Goal: Information Seeking & Learning: Find specific page/section

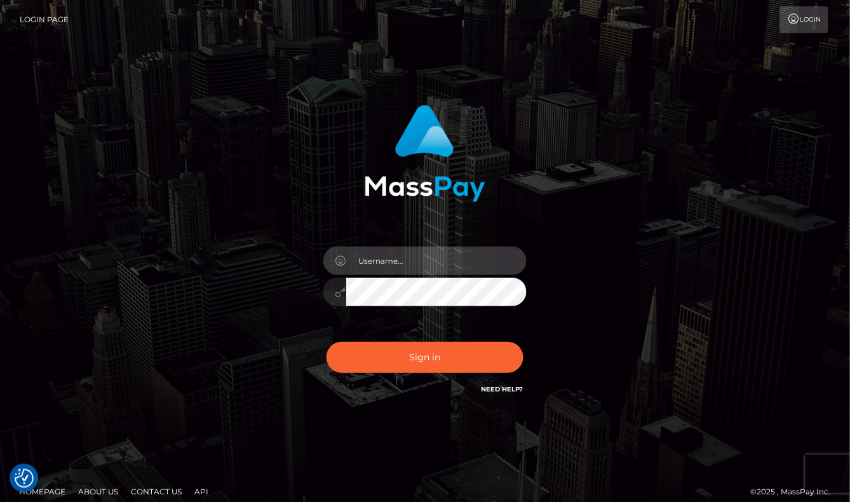
type input "aluasupport"
click at [425, 357] on button "Sign in" at bounding box center [424, 357] width 197 height 31
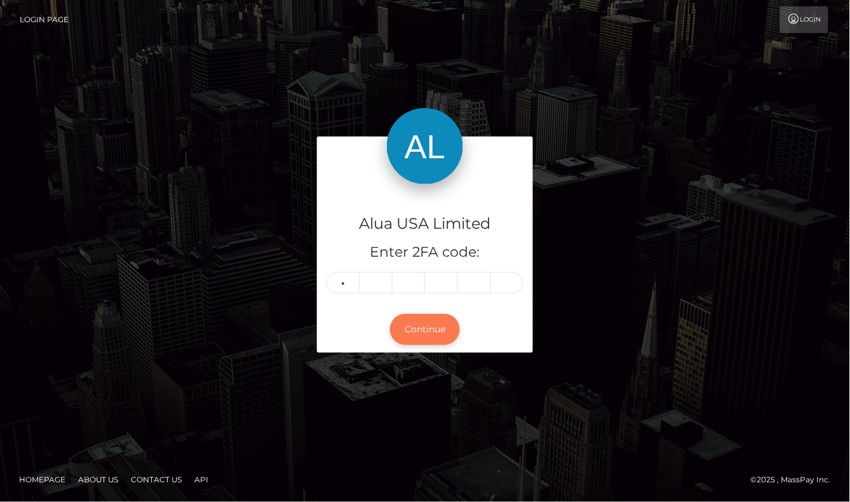
type input "9"
type input "5"
type input "4"
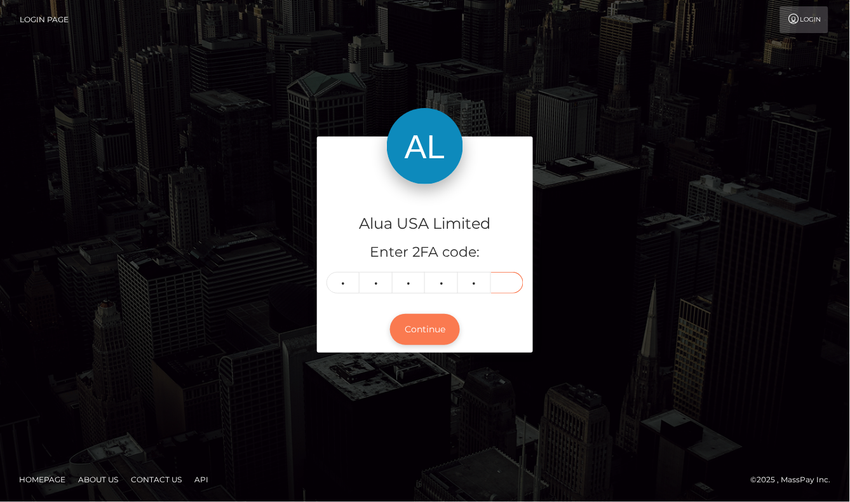
type input "7"
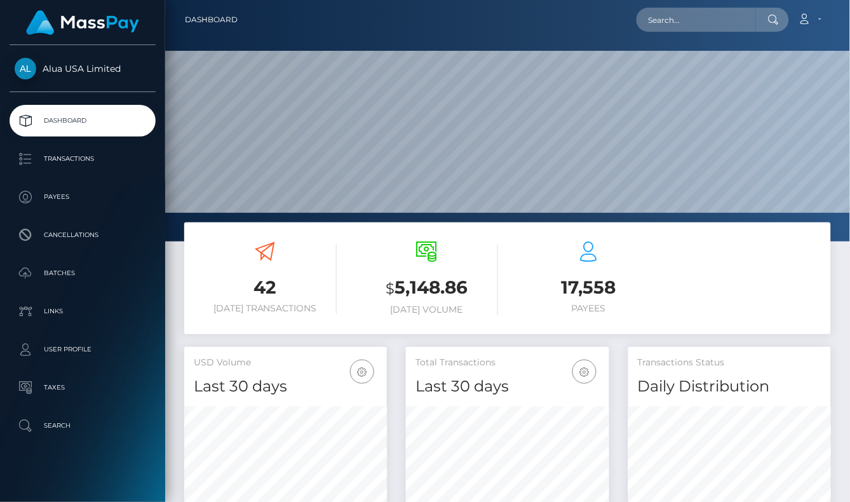
scroll to position [223, 202]
click at [758, 18] on div at bounding box center [772, 20] width 33 height 24
click at [725, 17] on input "text" at bounding box center [695, 20] width 119 height 24
paste input "67ec453c12e30df90c0795b3"
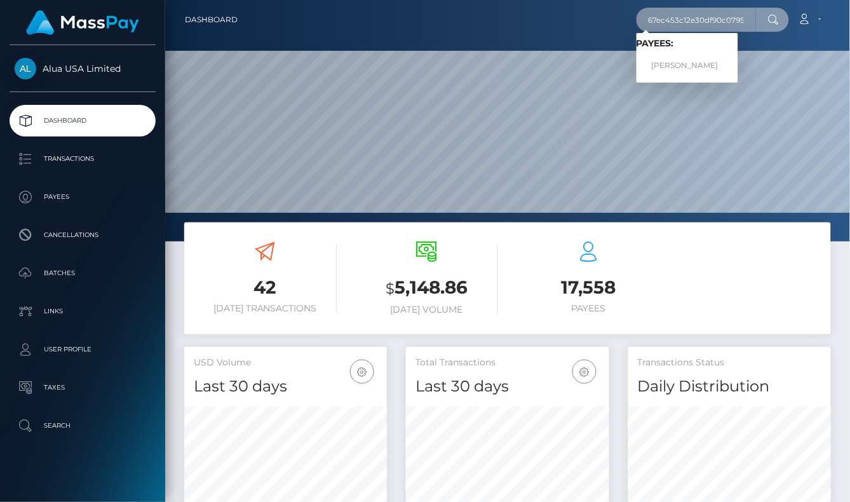
type input "67ec453c12e30df90c0795b3"
click at [696, 65] on link "Emma Roaché Kaplun" at bounding box center [687, 65] width 102 height 23
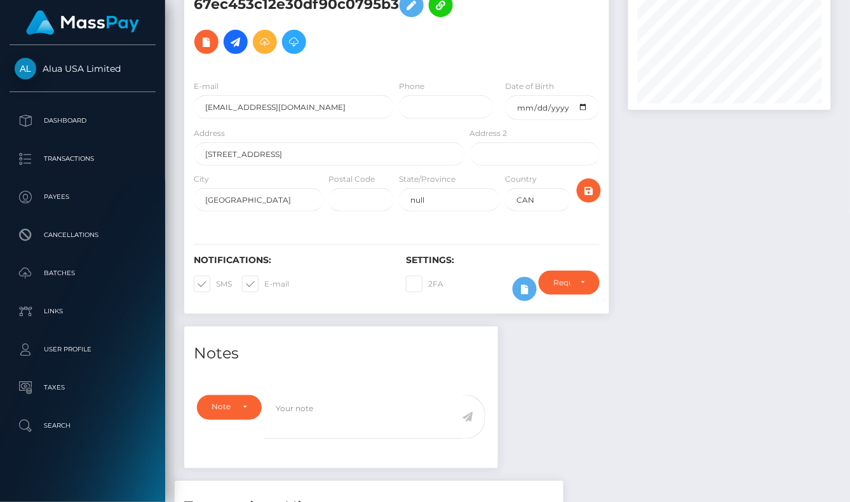
scroll to position [68, 0]
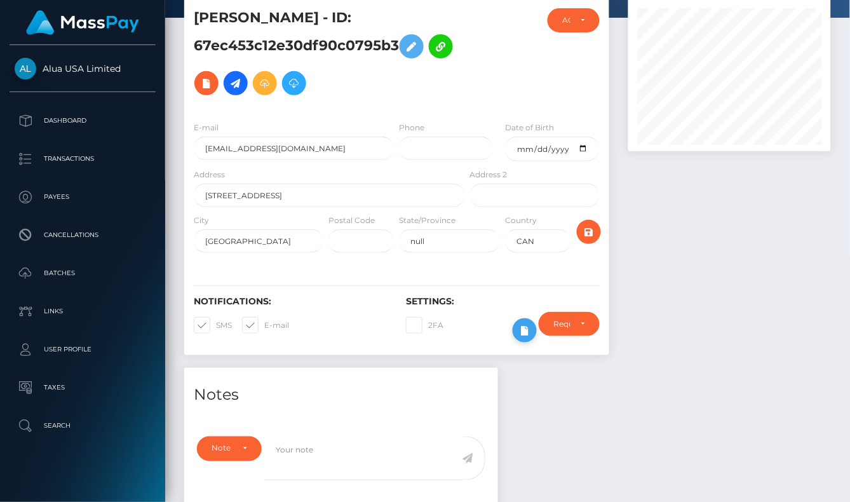
click at [528, 335] on icon at bounding box center [524, 331] width 15 height 16
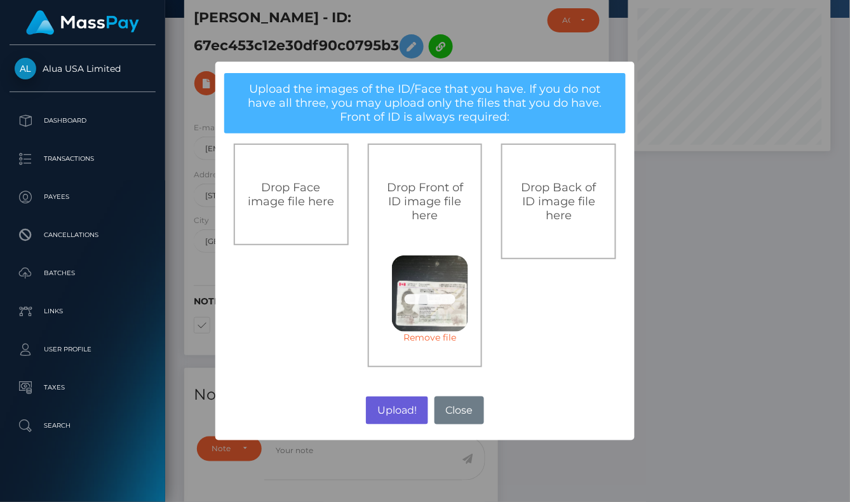
click at [397, 406] on button "Upload!" at bounding box center [397, 410] width 62 height 28
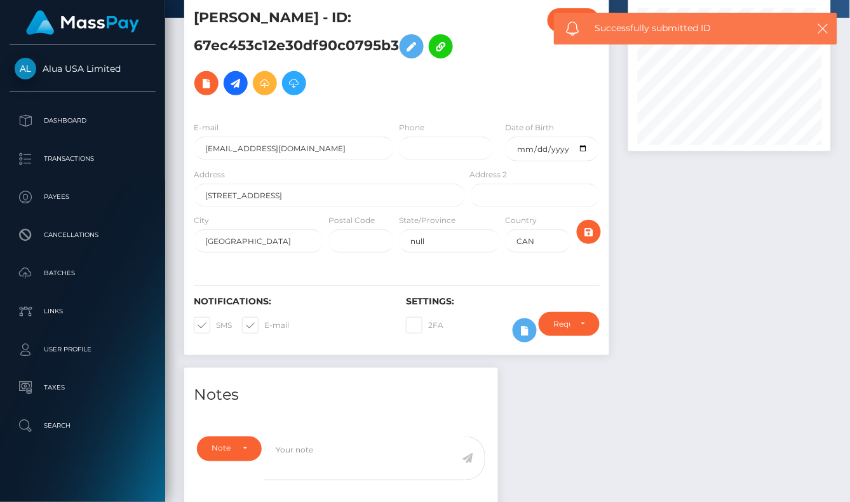
scroll to position [67, 0]
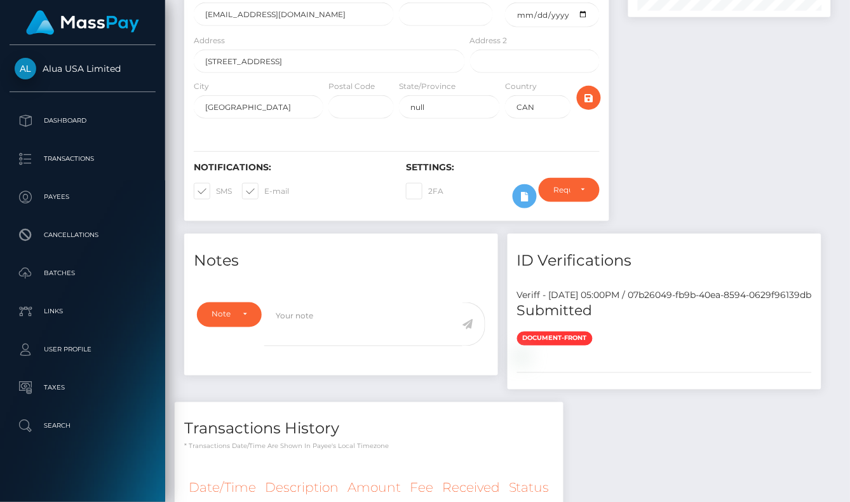
scroll to position [265, 0]
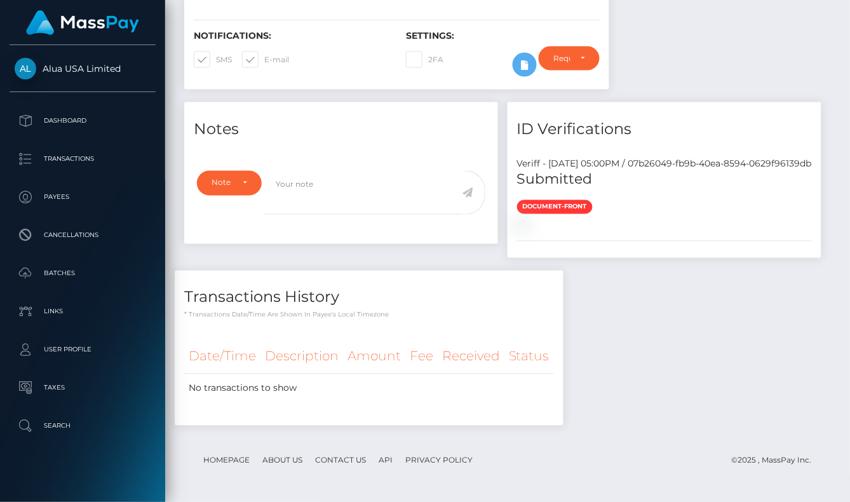
scroll to position [403, 0]
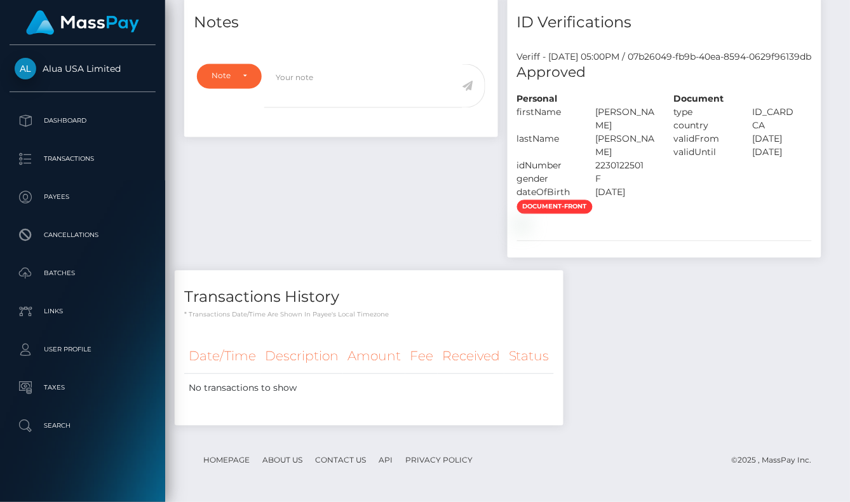
scroll to position [531, 0]
drag, startPoint x: 424, startPoint y: 333, endPoint x: 417, endPoint y: 337, distance: 8.3
click at [507, 230] on div "document-front" at bounding box center [664, 214] width 314 height 31
click at [700, 170] on div "Notes Note Type Compliance Clear Compliance General Note Type" at bounding box center [507, 217] width 665 height 443
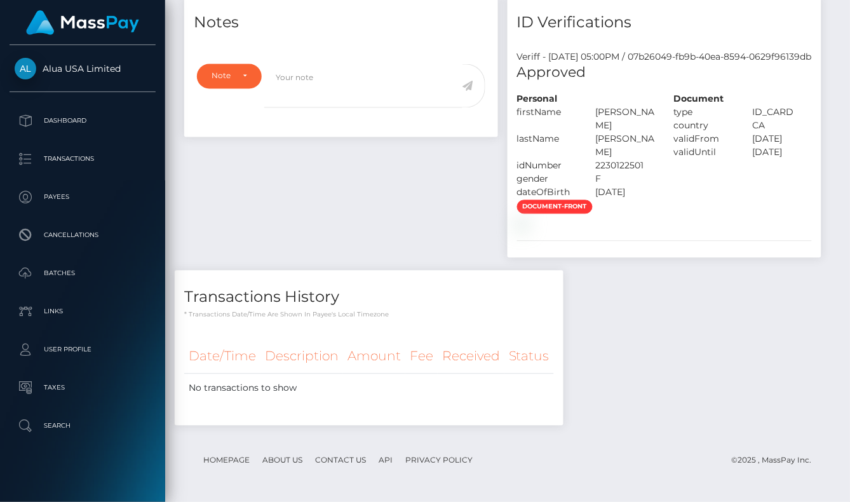
scroll to position [460, 0]
click at [623, 240] on div "Notes Note Type Compliance Clear Compliance General Note Type" at bounding box center [507, 217] width 665 height 443
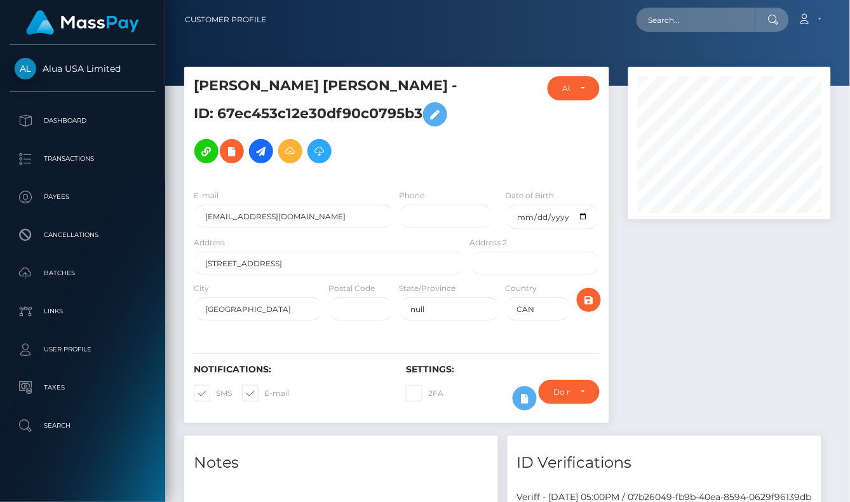
scroll to position [0, 0]
click at [669, 25] on input "text" at bounding box center [695, 20] width 119 height 24
paste input "6564f9566091e303a00bb4bd"
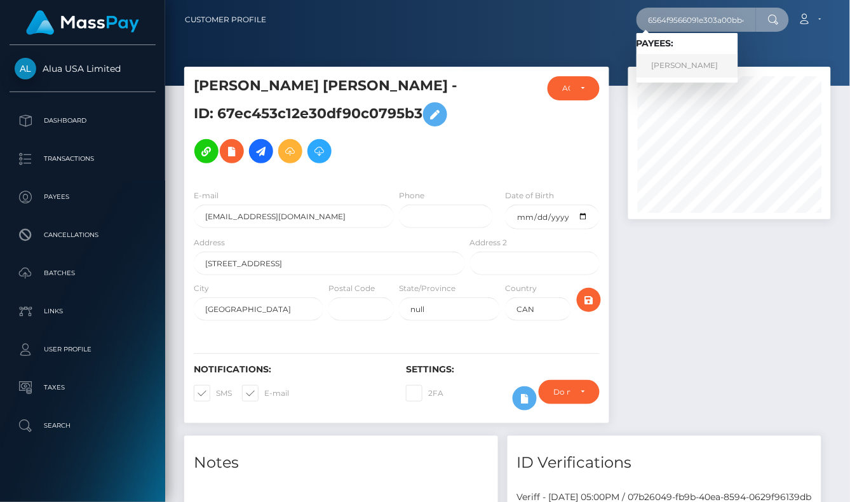
type input "6564f9566091e303a00bb4bd"
click at [692, 70] on link "Ettie Lynch" at bounding box center [687, 65] width 102 height 23
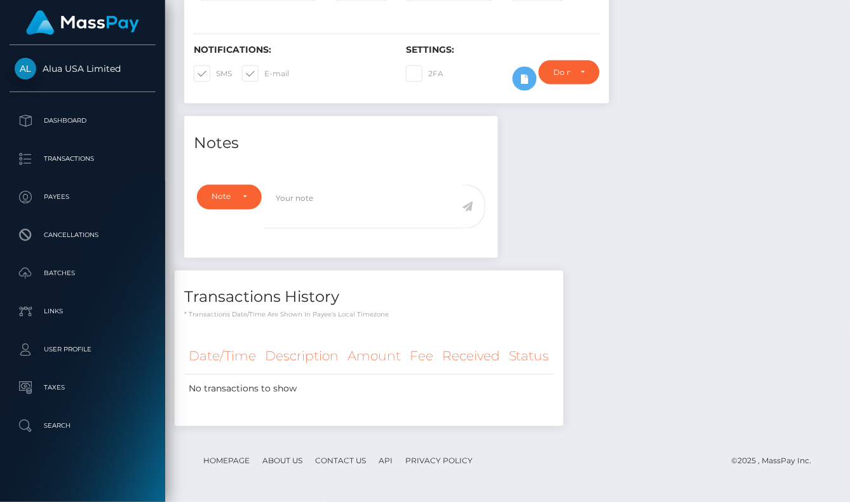
scroll to position [321, 0]
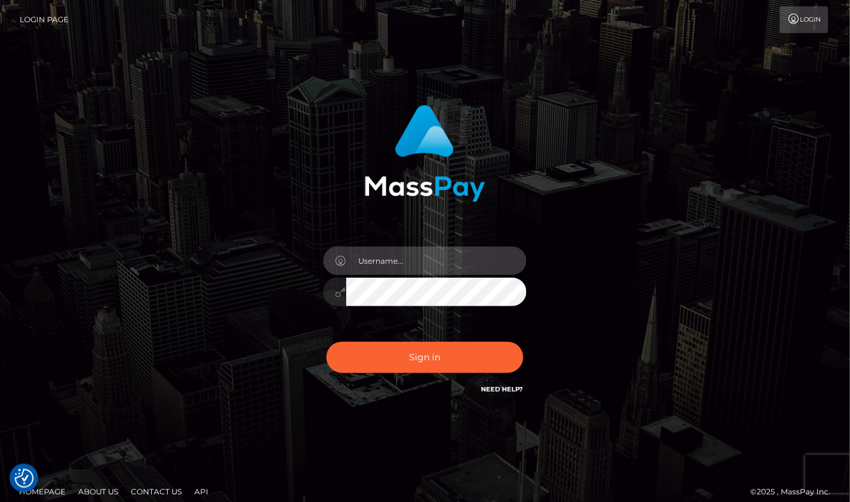
type input "aluasupport"
click at [425, 357] on button "Sign in" at bounding box center [424, 357] width 197 height 31
type input "aluasupport"
click at [425, 357] on button "Sign in" at bounding box center [424, 357] width 197 height 31
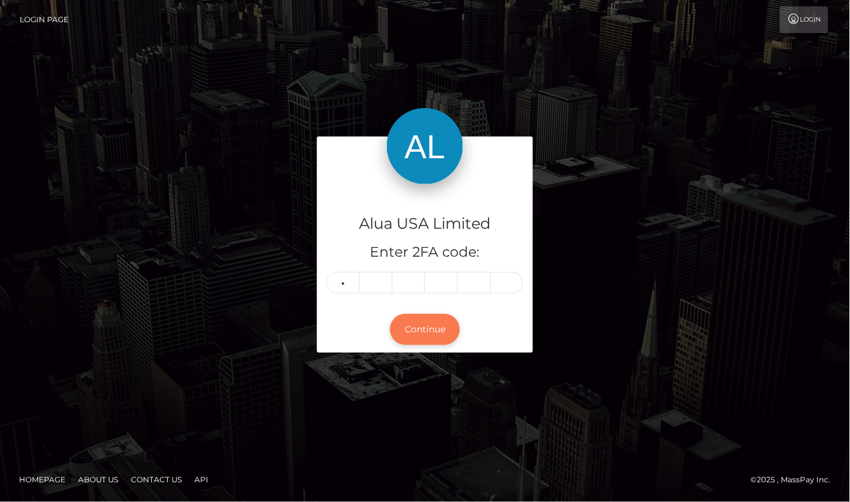
type input "0"
type input "3"
type input "1"
type input "9"
type input "3"
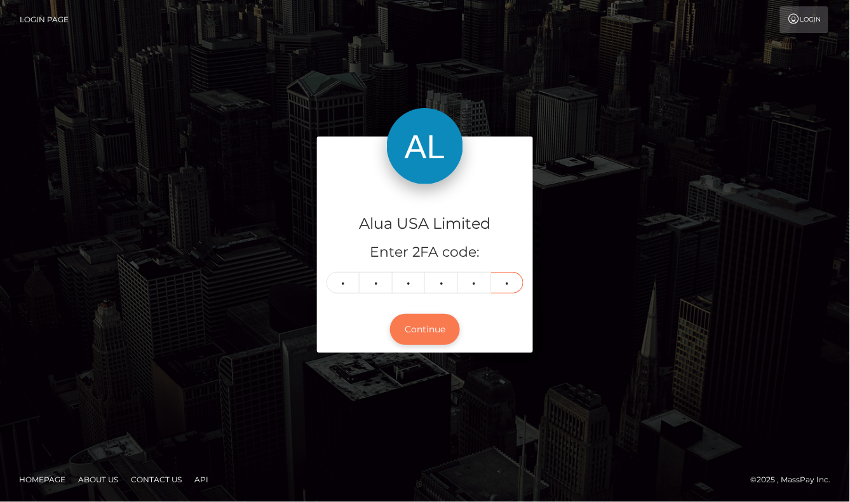
type input "8"
click at [425, 329] on button "Continue" at bounding box center [425, 329] width 70 height 31
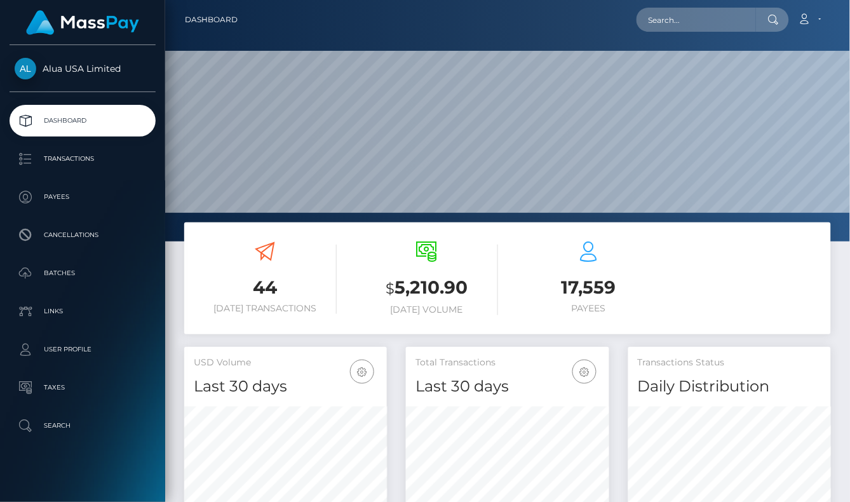
scroll to position [223, 202]
click at [662, 16] on input "text" at bounding box center [695, 20] width 119 height 24
paste input "66e8850f091d836b680b0840"
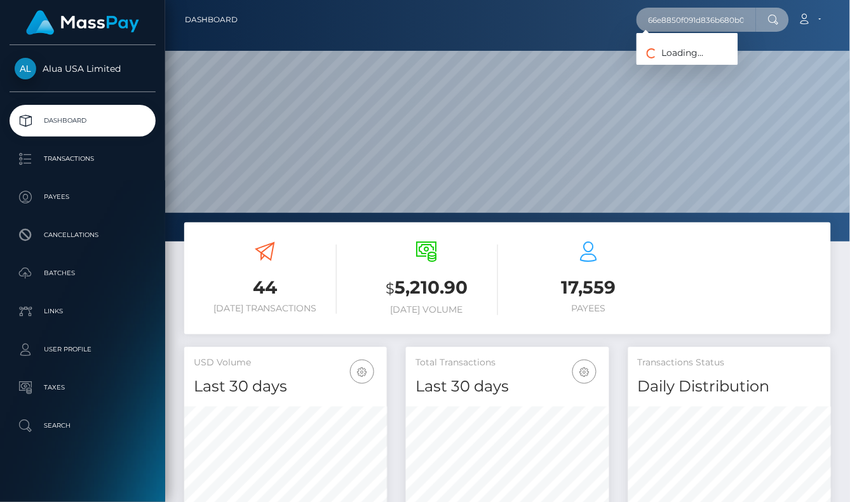
type input "66e8850f091d836b680b0840"
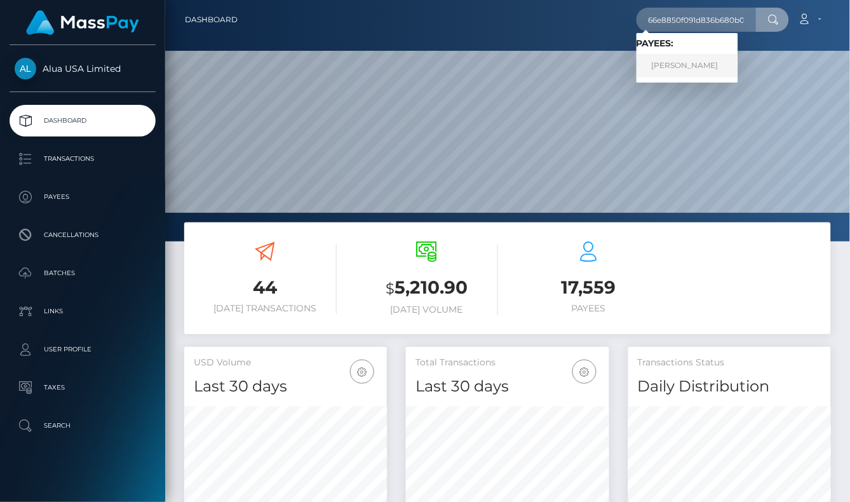
click at [688, 65] on link "Ashley M Anderson" at bounding box center [687, 65] width 102 height 23
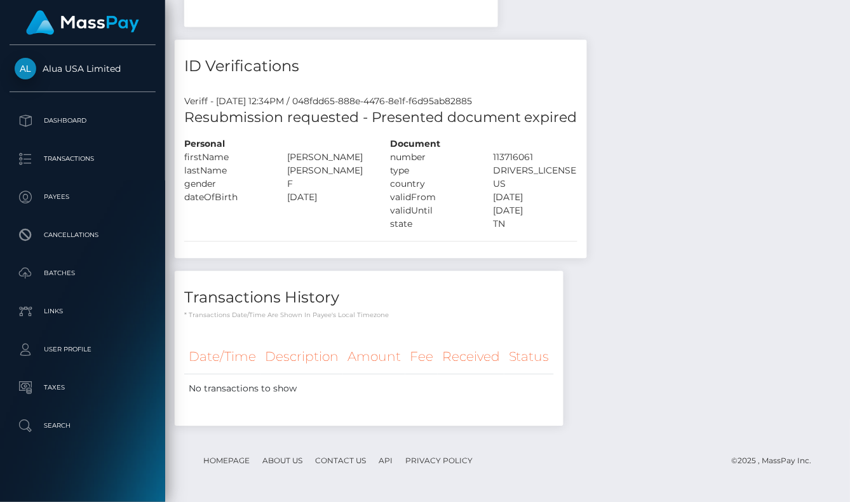
scroll to position [559, 0]
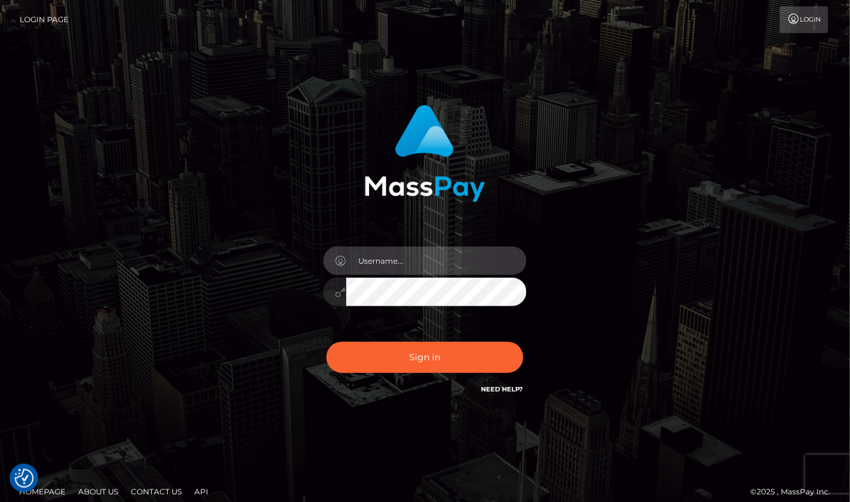
type input "aluasupport"
click at [425, 357] on button "Sign in" at bounding box center [424, 357] width 197 height 31
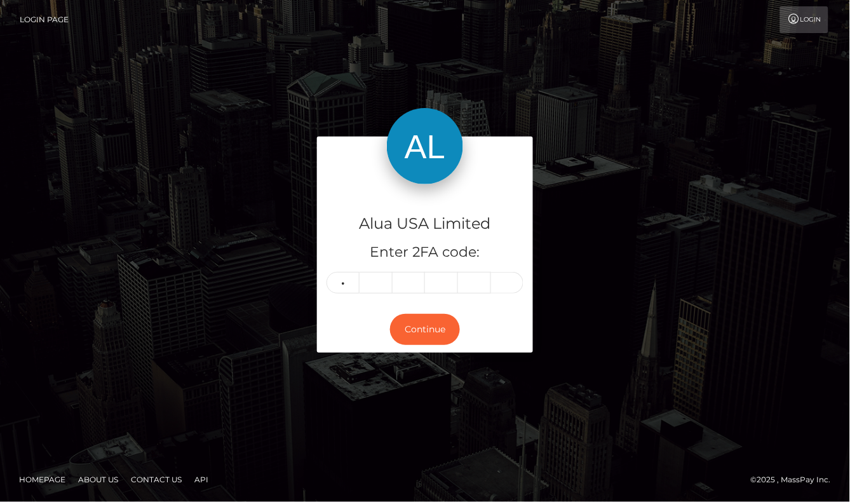
type input "5"
type input "8"
type input "1"
type input "7"
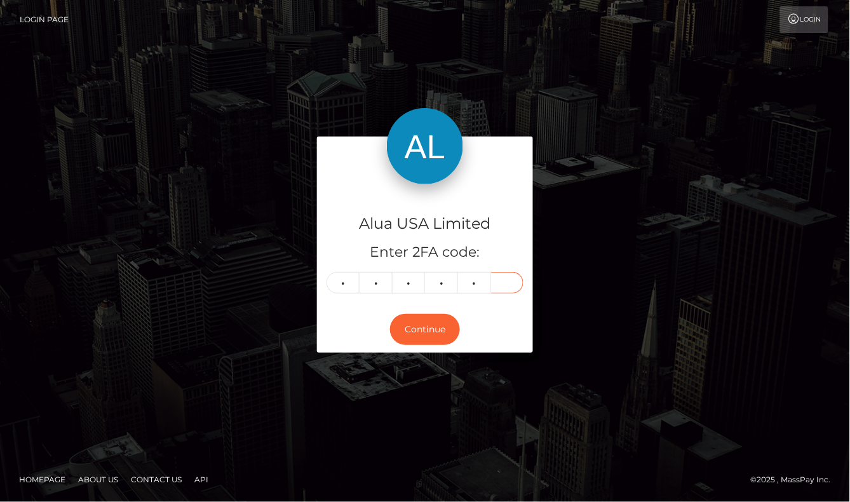
type input "0"
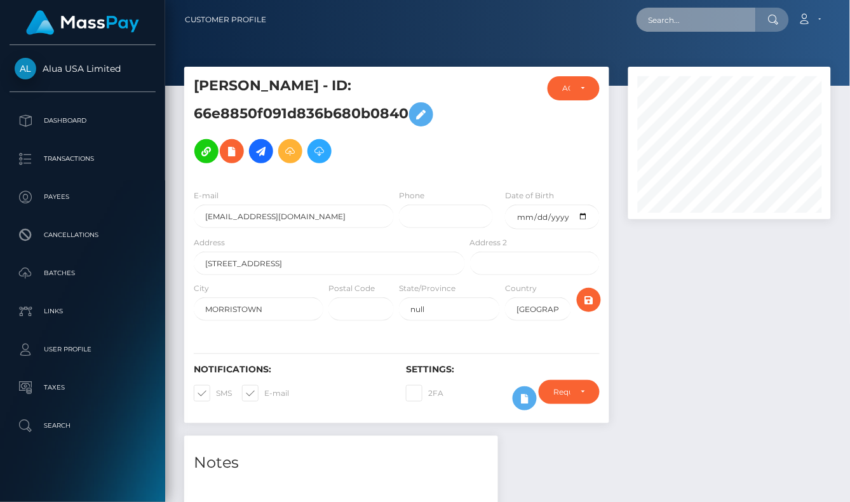
click at [680, 25] on input "text" at bounding box center [695, 20] width 119 height 24
paste input "61f966d97cff7f5d6463a1a5"
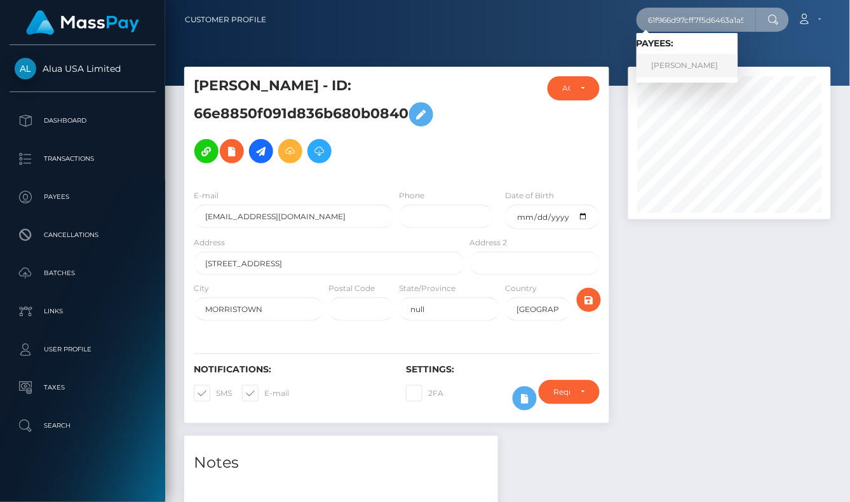
type input "61f966d97cff7f5d6463a1a5"
click at [683, 61] on link "[PERSON_NAME]" at bounding box center [687, 65] width 102 height 23
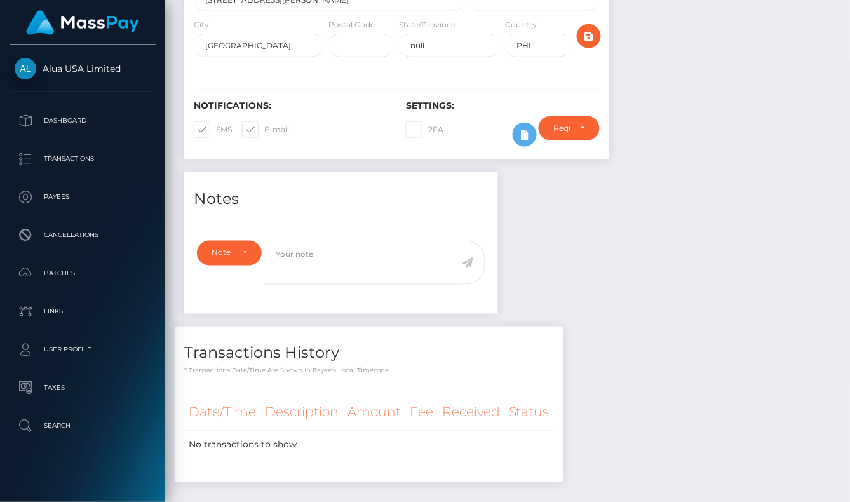
scroll to position [260, 0]
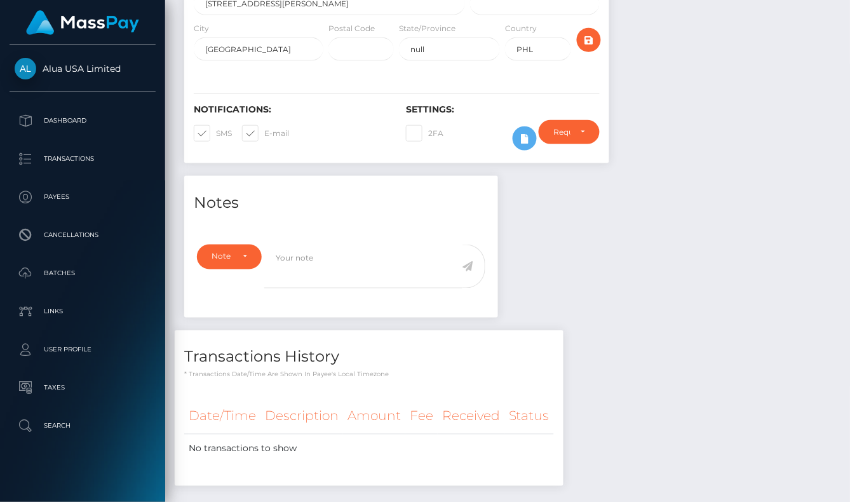
click at [717, 256] on div "Notes Note Type Compliance Clear Compliance General Note Type" at bounding box center [507, 337] width 665 height 323
drag, startPoint x: 678, startPoint y: 264, endPoint x: 655, endPoint y: 22, distance: 243.1
click at [678, 252] on div "Notes Note Type Compliance Clear Compliance General Note Type" at bounding box center [507, 337] width 665 height 323
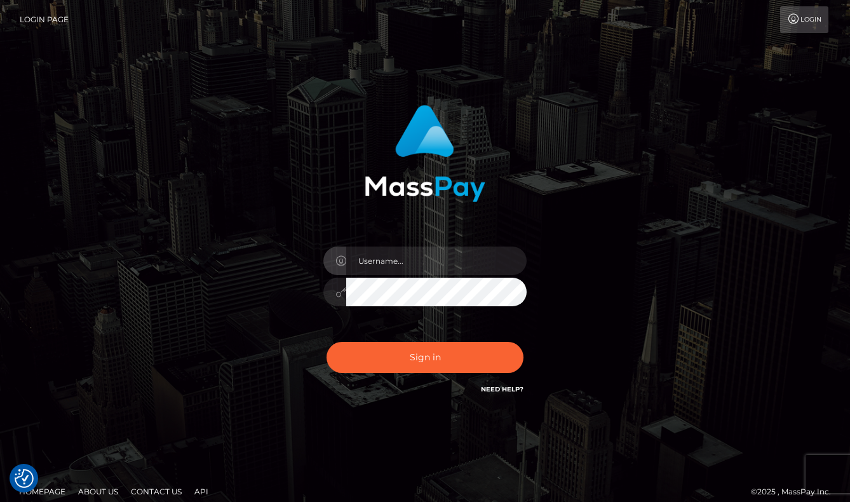
checkbox input "true"
